Goal: Transaction & Acquisition: Purchase product/service

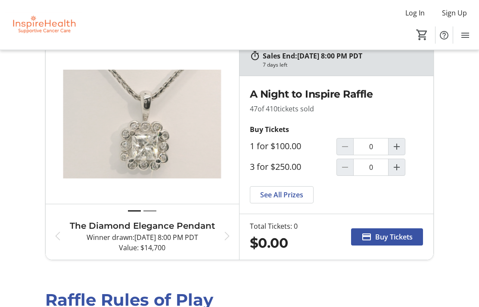
scroll to position [23, 0]
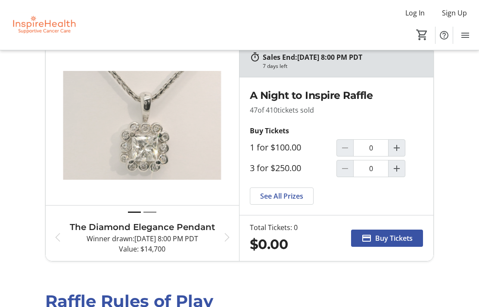
click at [297, 198] on span "See All Prizes" at bounding box center [281, 196] width 43 height 10
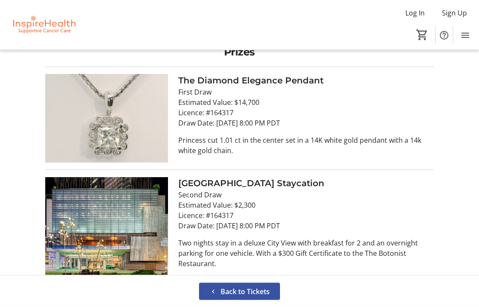
scroll to position [34, 0]
click at [240, 292] on span "Back to Tickets" at bounding box center [244, 292] width 49 height 10
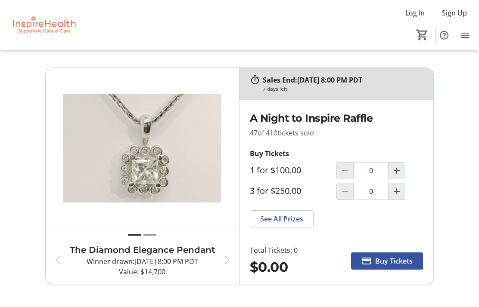
click at [399, 174] on mat-icon "Increment by one" at bounding box center [396, 171] width 10 height 10
type input "1"
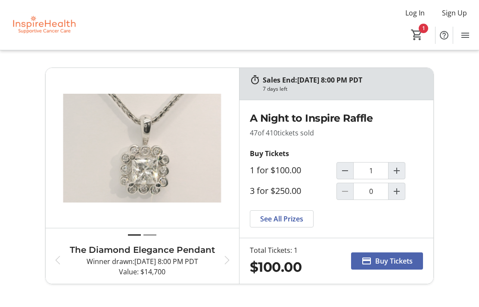
click at [385, 262] on span "Buy Tickets" at bounding box center [393, 261] width 37 height 10
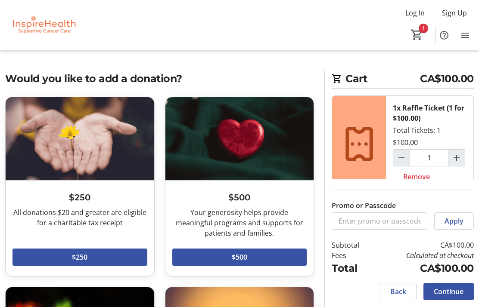
click at [313, 229] on div "$500 Your generosity helps provide meaningful programs and supports for patient…" at bounding box center [239, 229] width 149 height 96
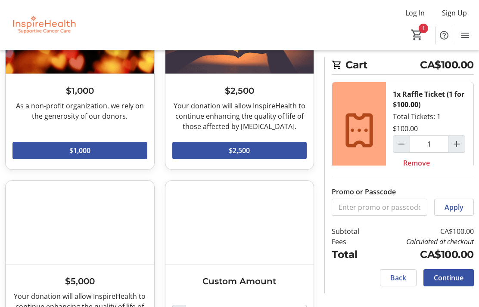
scroll to position [327, 0]
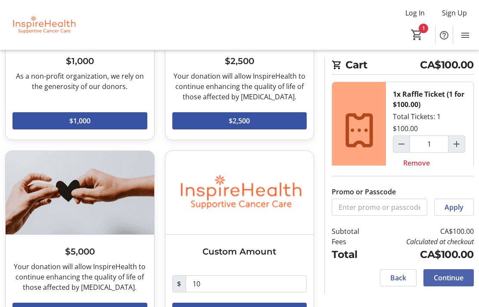
click at [453, 283] on span "Continue" at bounding box center [448, 278] width 30 height 10
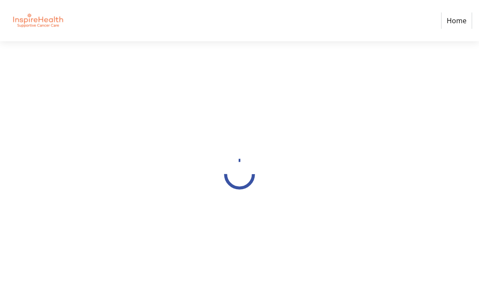
scroll to position [34, 0]
select select "CA"
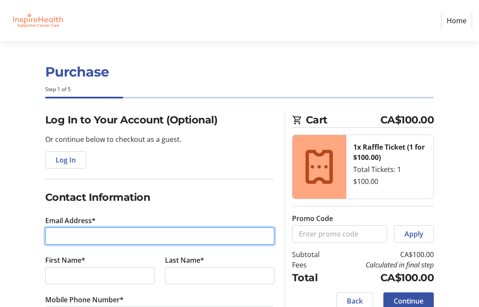
click at [116, 236] on input "Email Address*" at bounding box center [159, 236] width 229 height 17
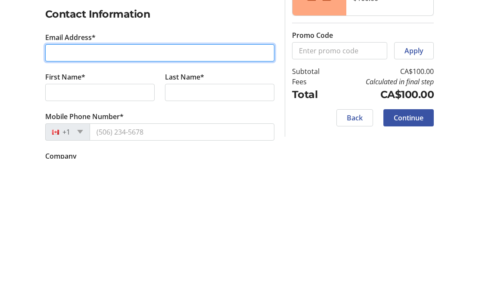
type input "[EMAIL_ADDRESS][PERSON_NAME][DOMAIN_NAME]"
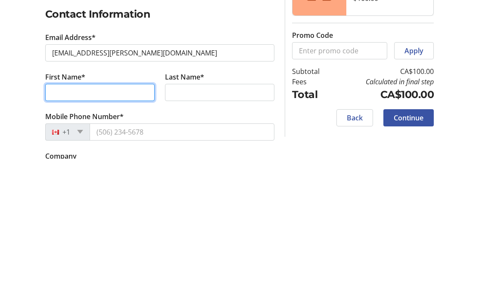
type input "[PERSON_NAME]"
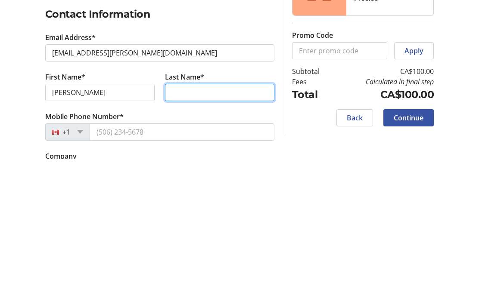
type input "[PERSON_NAME]"
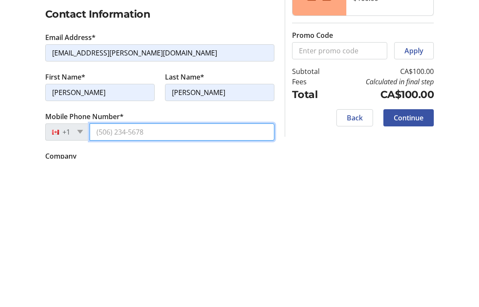
type input "[PHONE_NUMBER]"
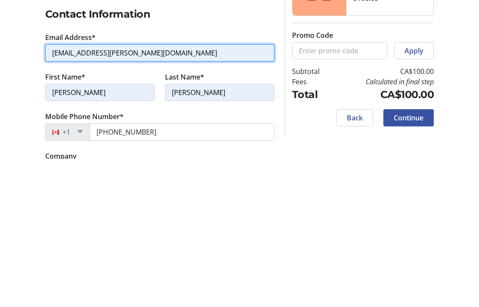
scroll to position [183, 0]
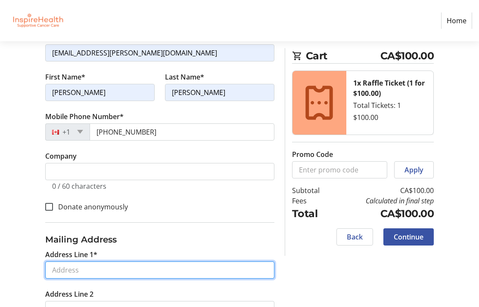
type input "[STREET_ADDRESS]"
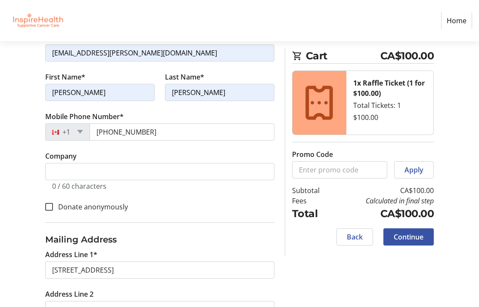
type input "[GEOGRAPHIC_DATA]"
select select "BC"
type input "V6K1E4"
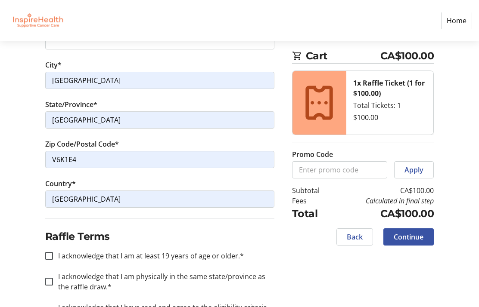
scroll to position [465, 0]
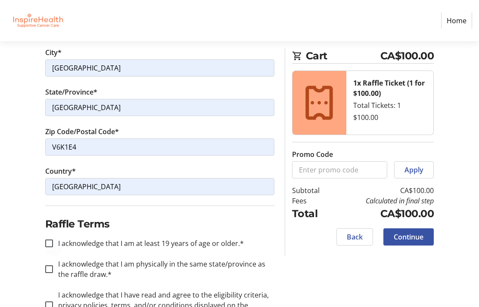
click at [53, 243] on div at bounding box center [49, 243] width 21 height 21
checkbox input "true"
click at [51, 270] on input "I acknowledge that I am physically in the same state/province as the raffle dra…" at bounding box center [49, 270] width 8 height 8
checkbox input "true"
click at [46, 307] on input "I acknowledge that I have read and agree to the eligibility criteria, privacy p…" at bounding box center [49, 306] width 8 height 8
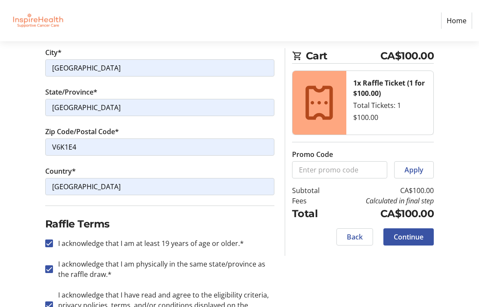
checkbox input "true"
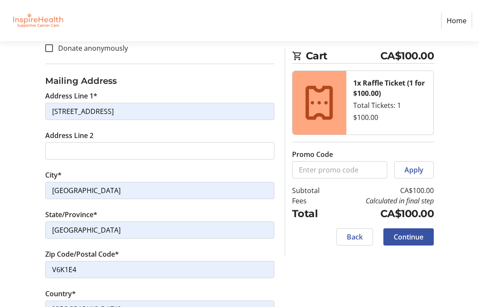
scroll to position [341, 0]
click at [415, 239] on span "Continue" at bounding box center [408, 237] width 30 height 10
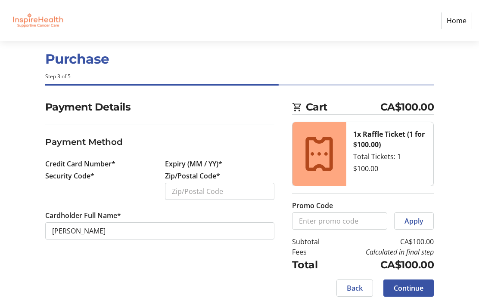
scroll to position [34, 0]
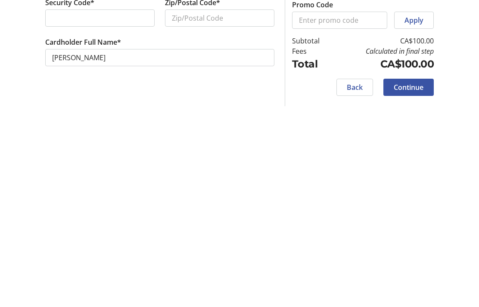
click at [419, 283] on span "Continue" at bounding box center [408, 288] width 30 height 10
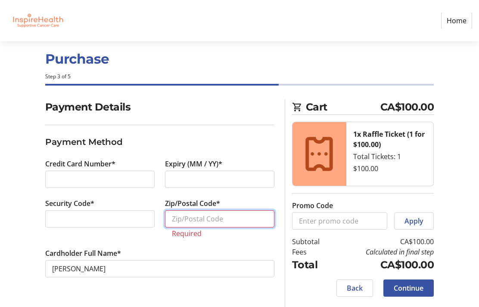
click at [229, 210] on input "Zip/Postal Code*" at bounding box center [219, 218] width 109 height 17
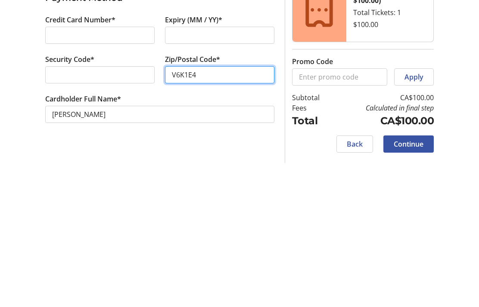
type input "V6K1E4"
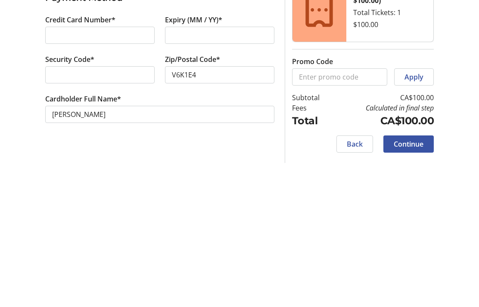
click at [105, 210] on div at bounding box center [99, 218] width 109 height 17
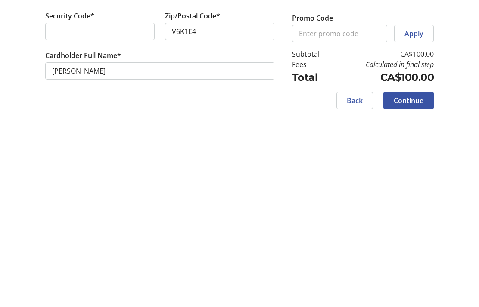
click at [415, 283] on span "Continue" at bounding box center [408, 288] width 30 height 10
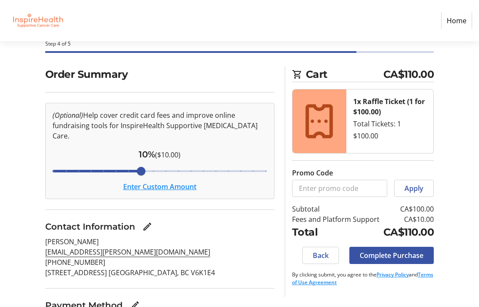
scroll to position [64, 0]
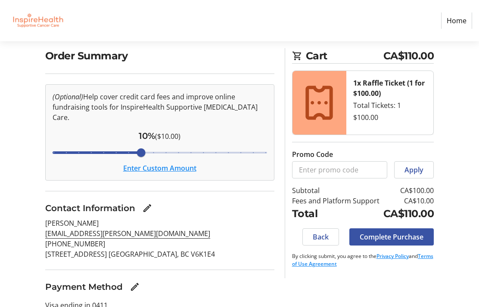
click at [399, 240] on span "Complete Purchase" at bounding box center [391, 237] width 64 height 10
